Goal: Task Accomplishment & Management: Use online tool/utility

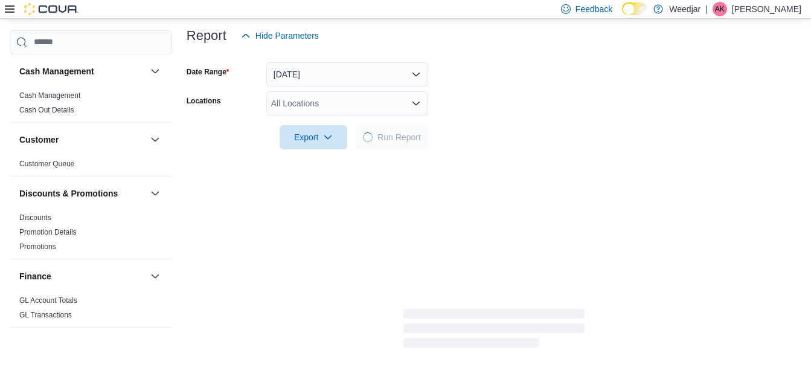
scroll to position [146, 0]
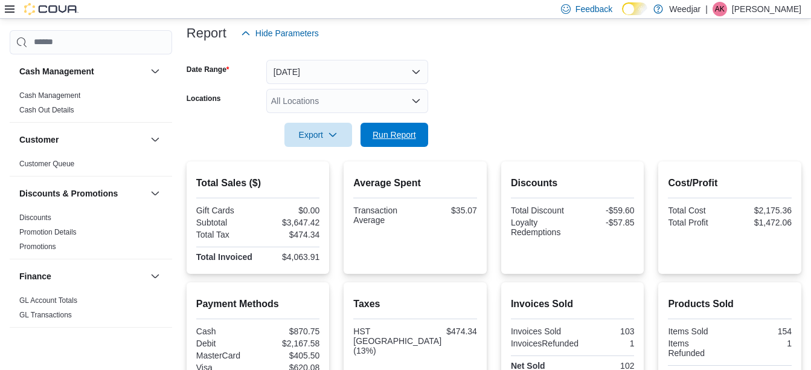
drag, startPoint x: 548, startPoint y: 174, endPoint x: 444, endPoint y: 120, distance: 116.9
click at [386, 139] on span "Run Report" at bounding box center [394, 135] width 43 height 12
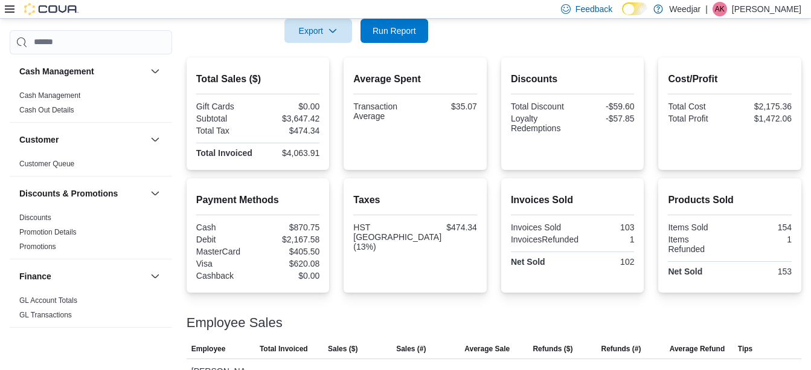
scroll to position [249, 0]
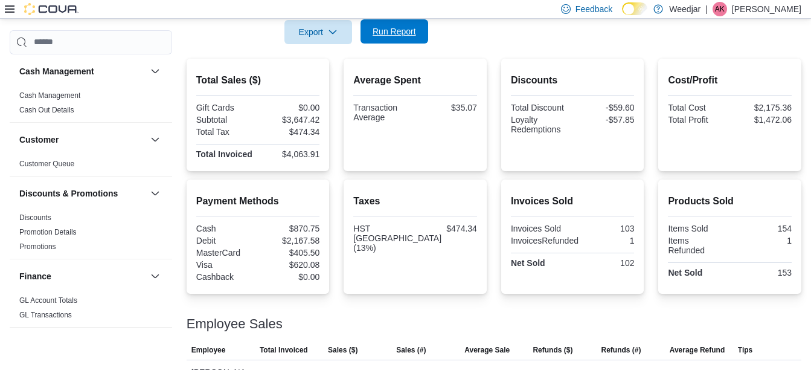
click at [402, 34] on span "Run Report" at bounding box center [394, 31] width 43 height 12
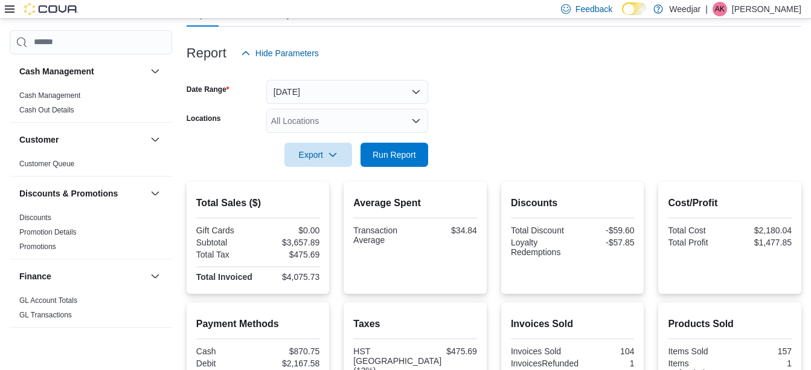
scroll to position [0, 0]
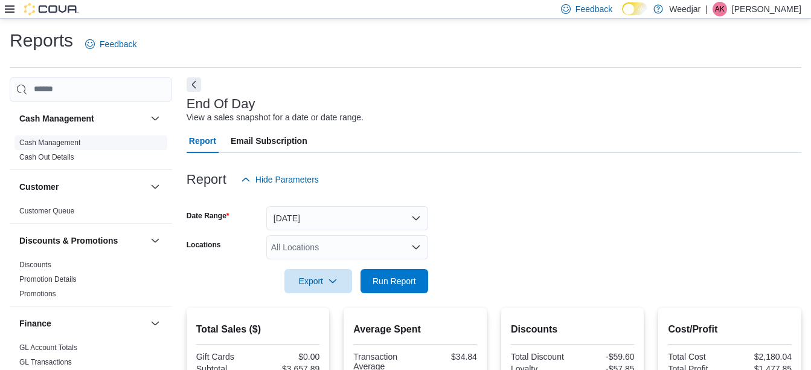
click at [79, 141] on link "Cash Management" at bounding box center [49, 142] width 61 height 8
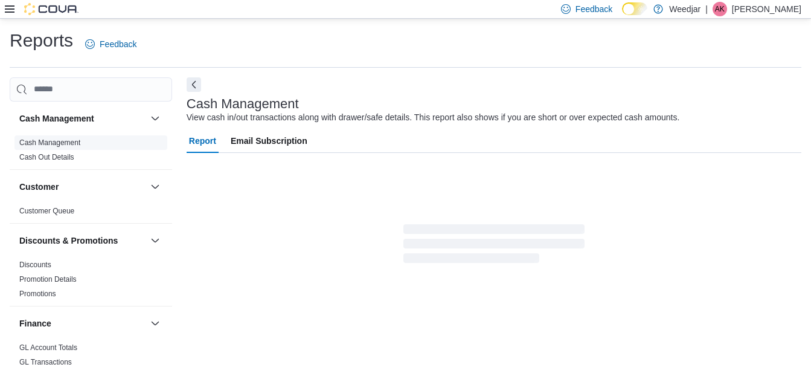
scroll to position [19, 0]
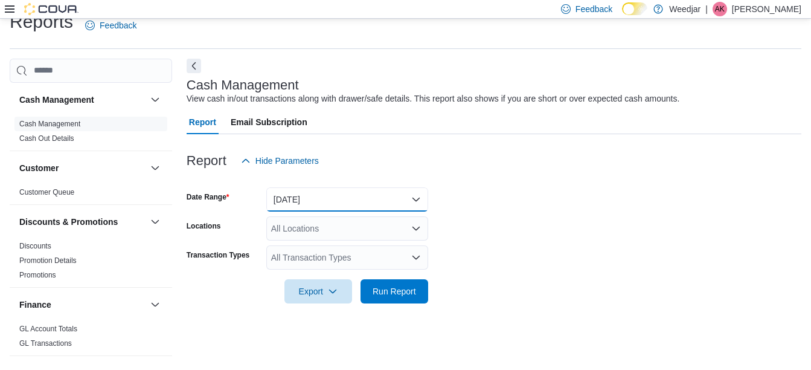
click at [345, 198] on button "[DATE]" at bounding box center [347, 199] width 162 height 24
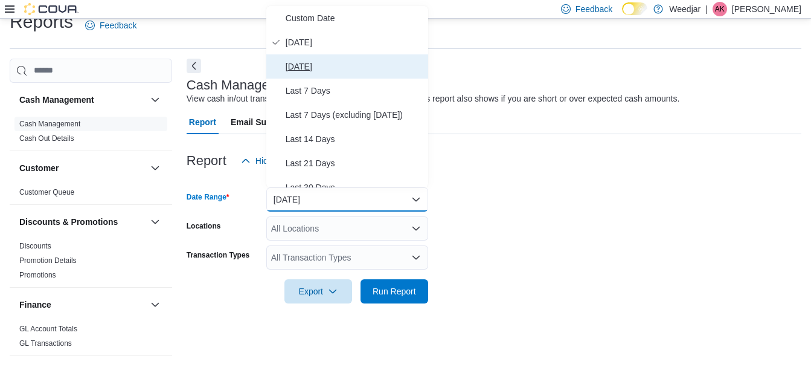
click at [295, 70] on span "[DATE]" at bounding box center [355, 66] width 138 height 14
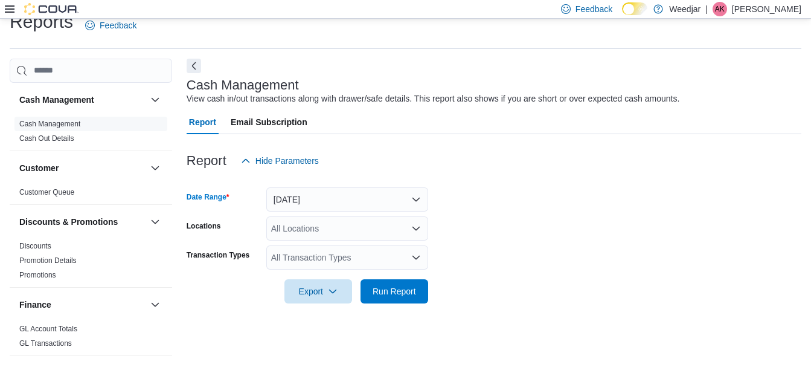
click at [295, 230] on div "All Locations" at bounding box center [347, 228] width 162 height 24
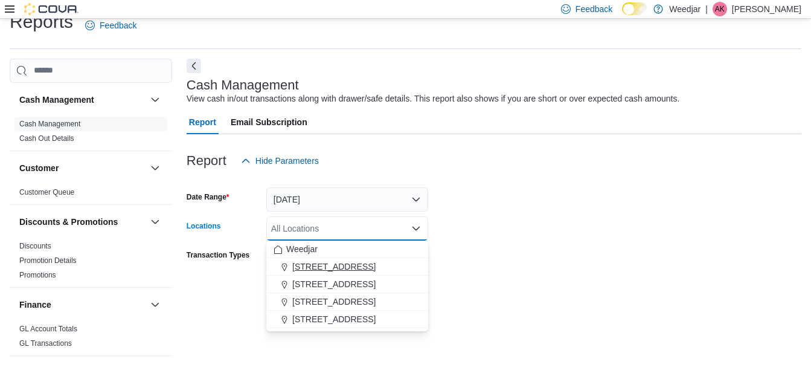
click at [328, 261] on span "[STREET_ADDRESS]" at bounding box center [333, 266] width 83 height 12
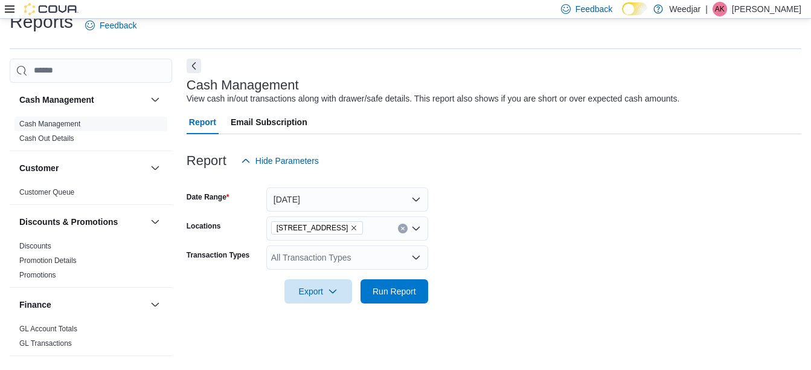
click at [527, 243] on form "Date Range Yesterday Locations 1127b Broadview Ave Transaction Types All Transa…" at bounding box center [494, 238] width 615 height 130
click at [386, 291] on span "Run Report" at bounding box center [394, 290] width 43 height 12
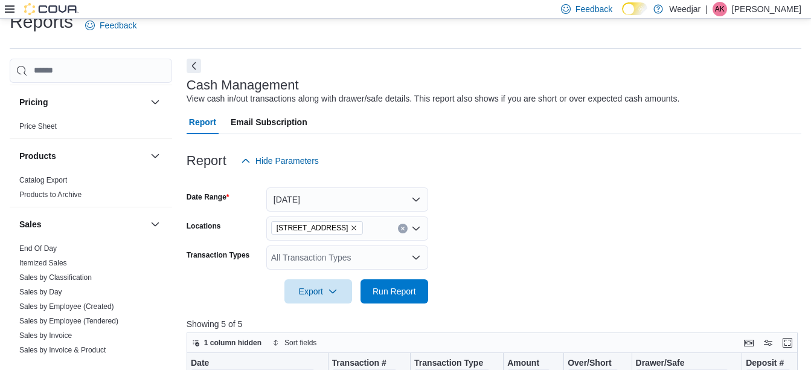
scroll to position [592, 0]
click at [36, 248] on link "End Of Day" at bounding box center [37, 247] width 37 height 8
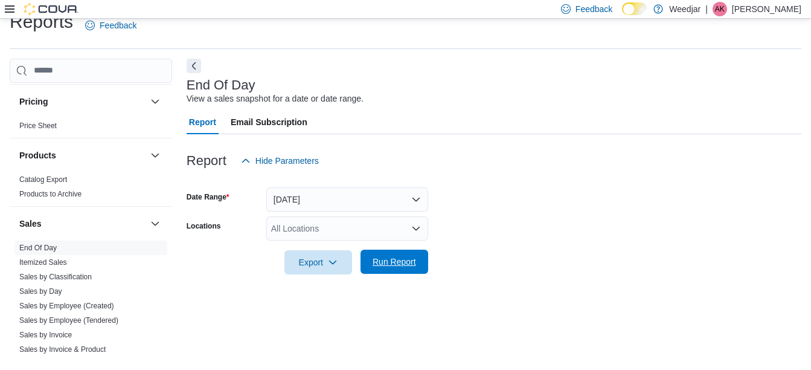
click at [385, 263] on span "Run Report" at bounding box center [394, 261] width 43 height 12
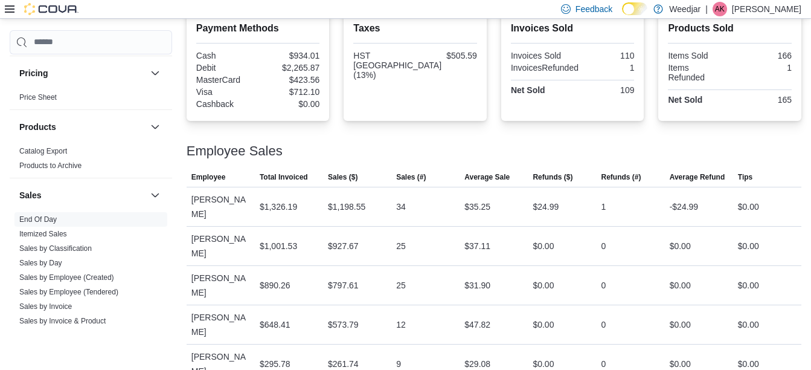
scroll to position [422, 0]
click at [758, 9] on p "[PERSON_NAME]" at bounding box center [766, 9] width 69 height 14
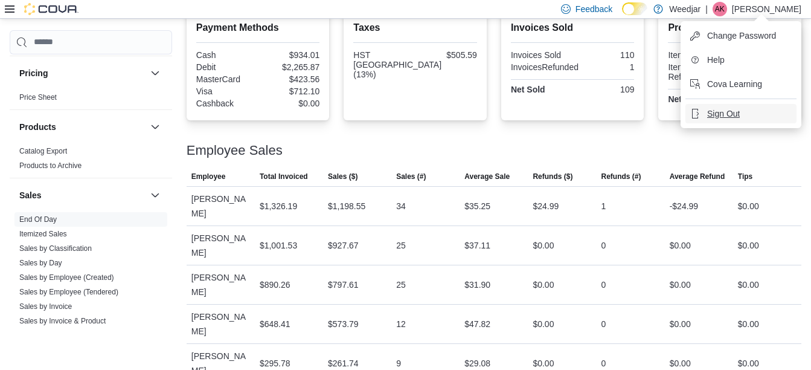
click at [728, 109] on span "Sign Out" at bounding box center [723, 113] width 33 height 12
